Goal: Task Accomplishment & Management: Manage account settings

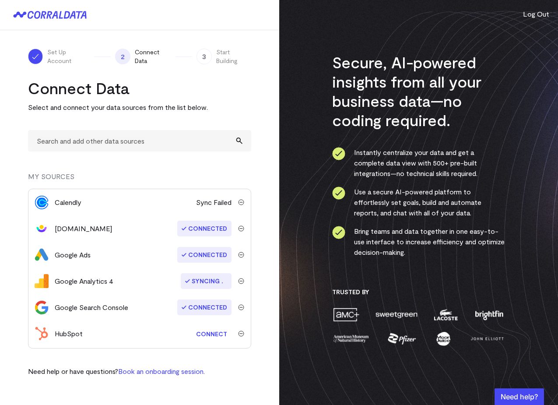
click at [240, 202] on img "submit" at bounding box center [241, 202] width 6 height 6
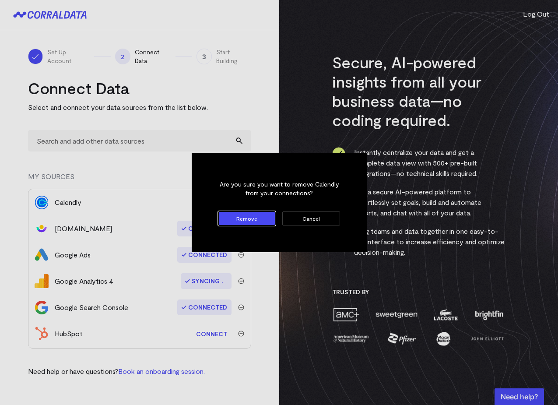
click at [262, 216] on button "Remove" at bounding box center [246, 218] width 57 height 14
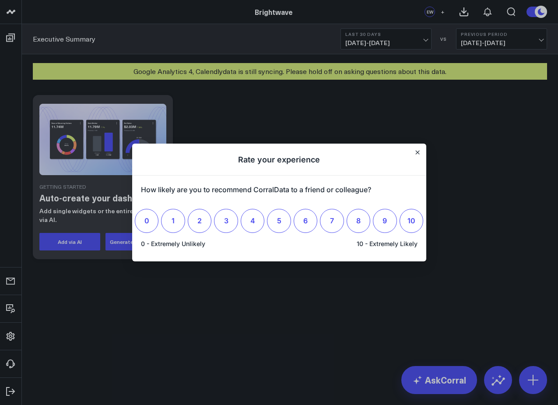
click at [282, 129] on div at bounding box center [279, 202] width 558 height 405
